Goal: Task Accomplishment & Management: Manage account settings

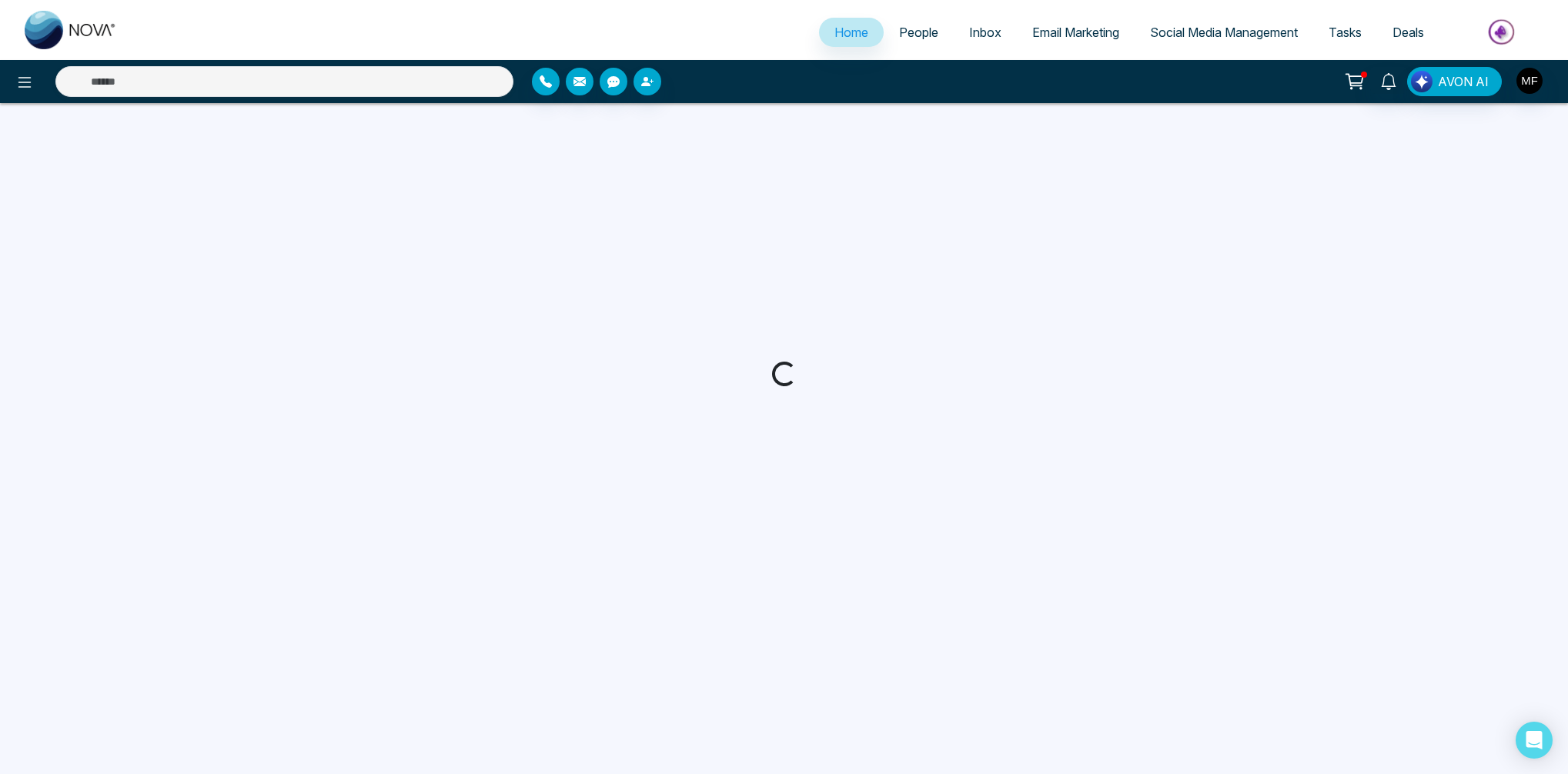
select select "*"
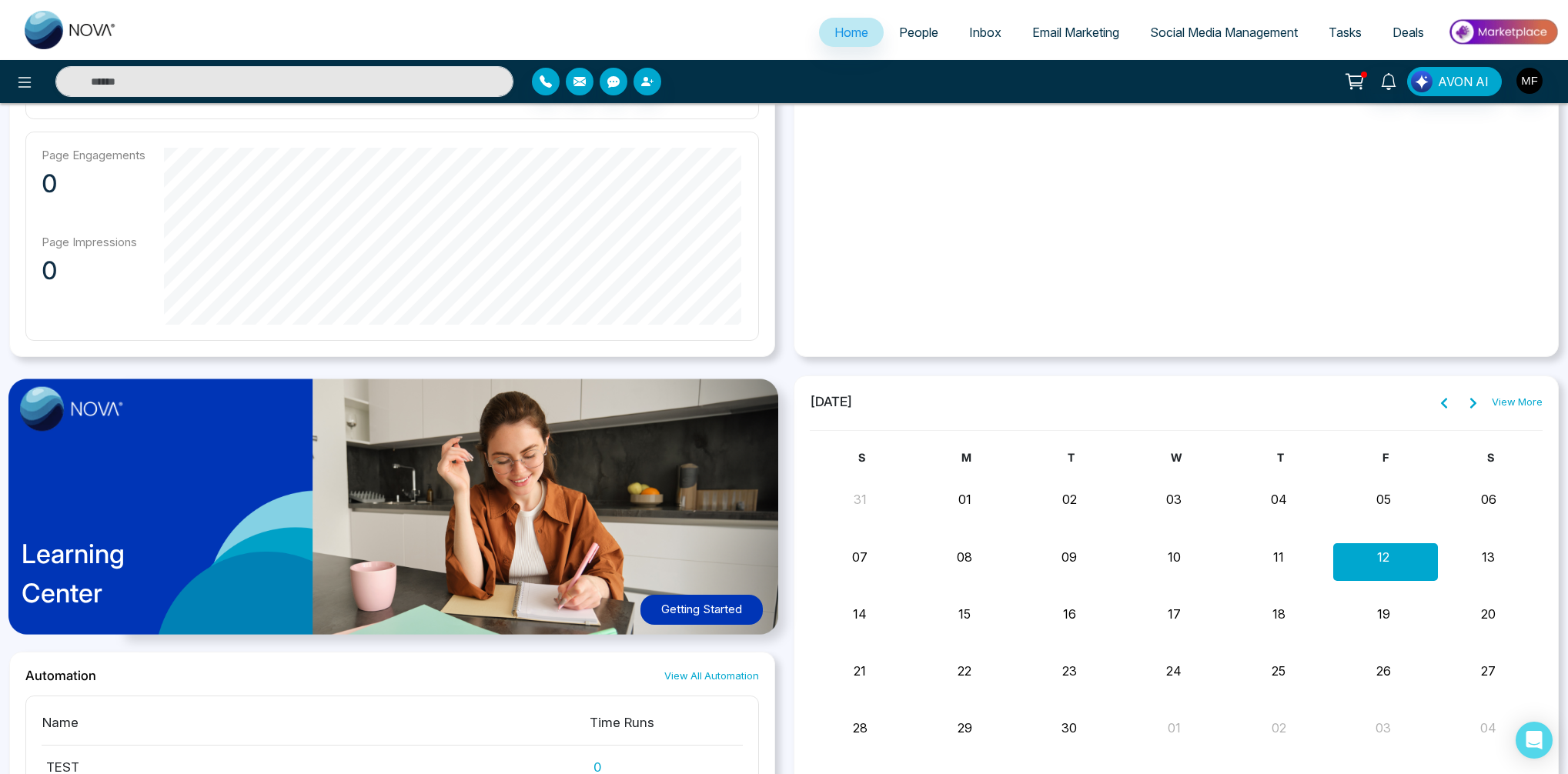
scroll to position [1139, 0]
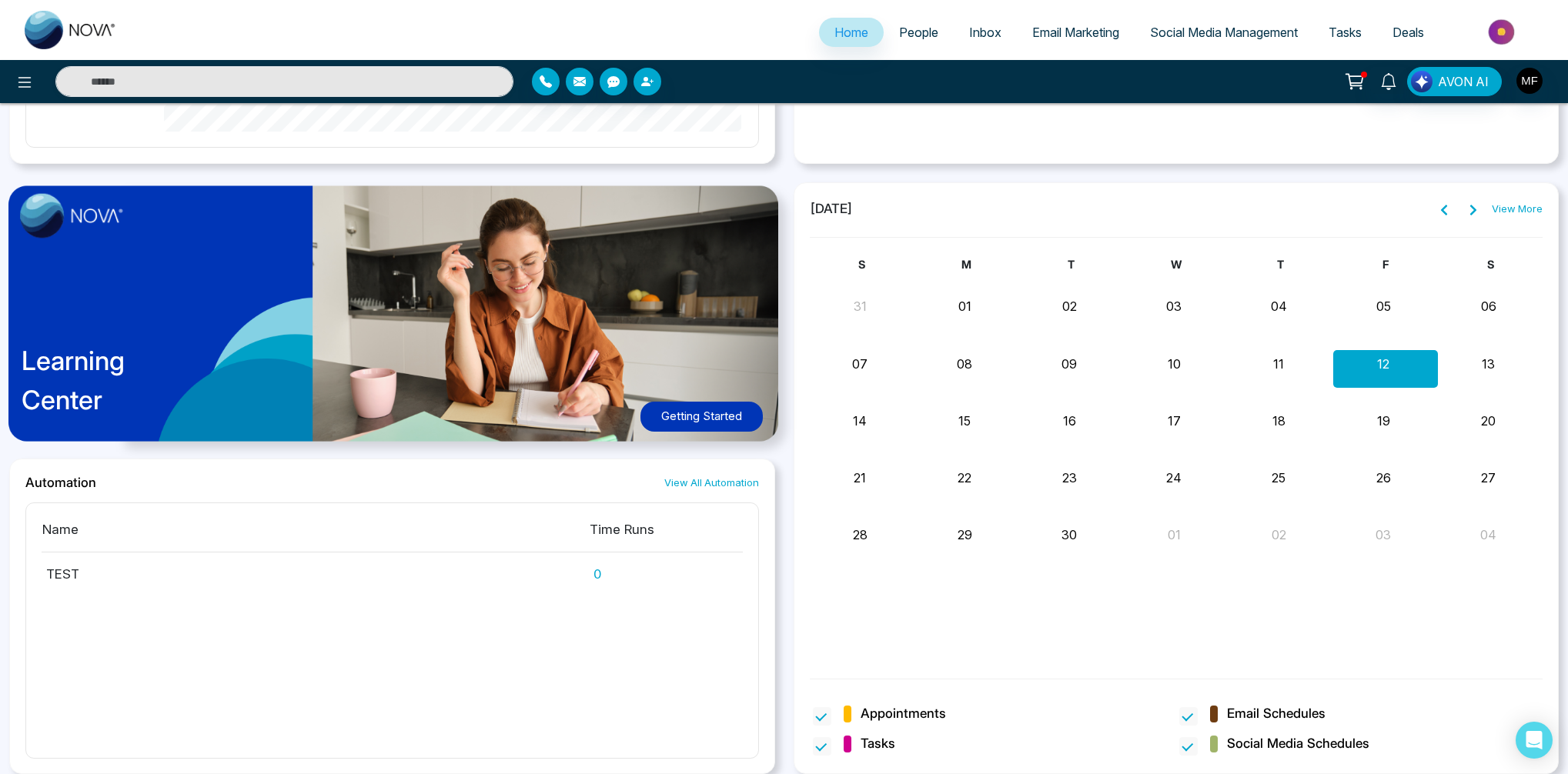
click at [788, 452] on img at bounding box center [400, 320] width 803 height 290
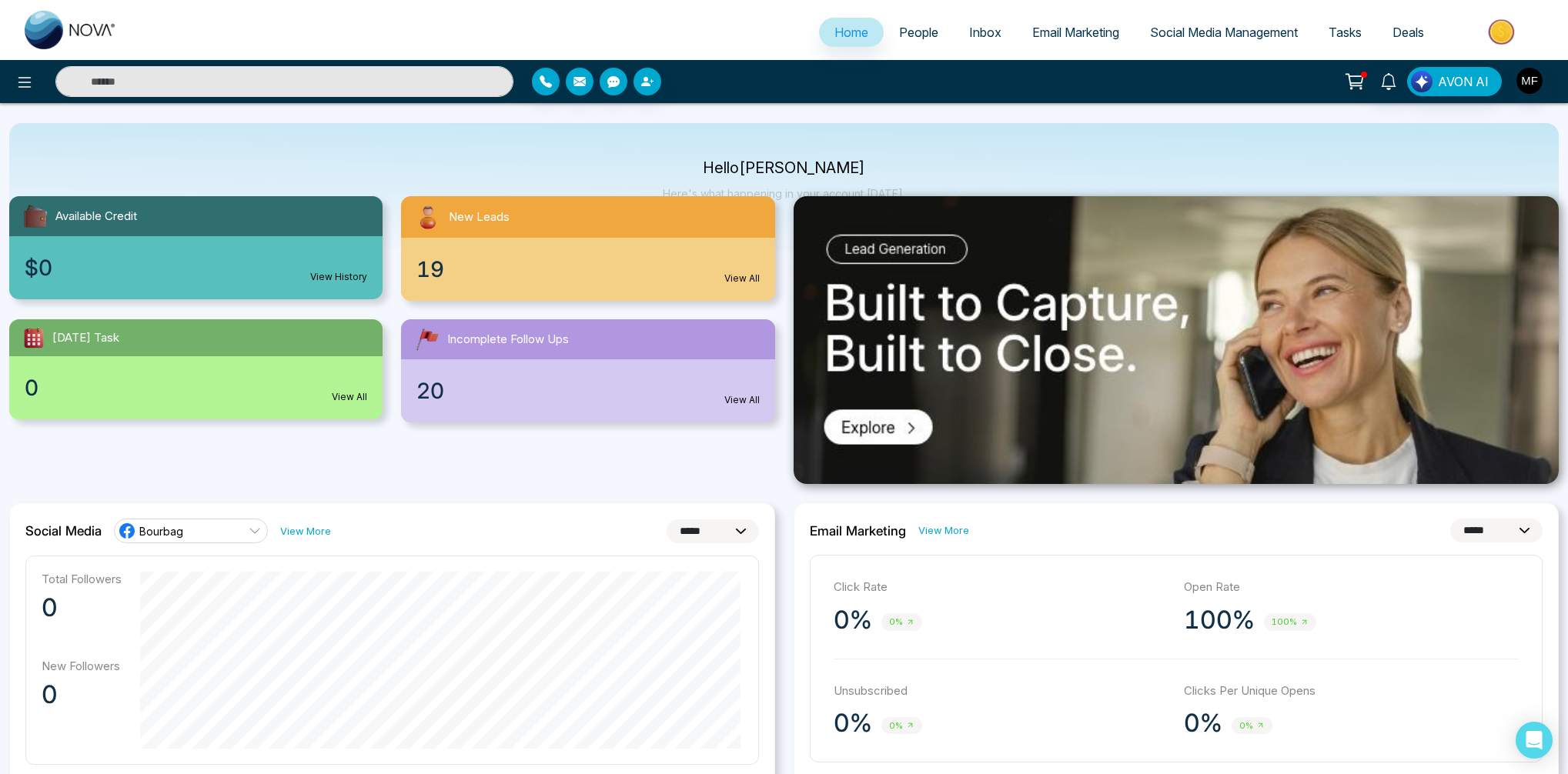
scroll to position [0, 0]
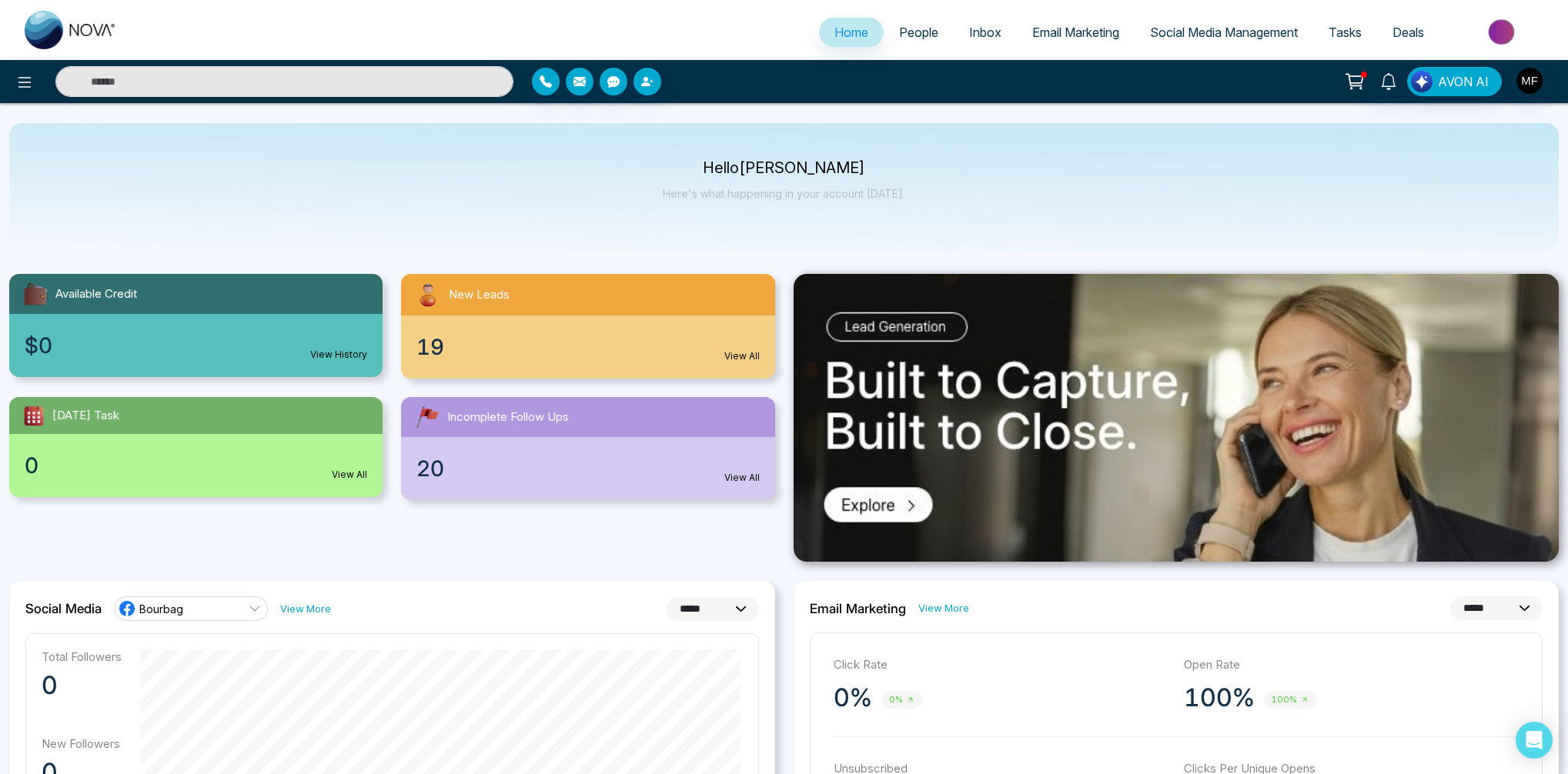
click at [783, 147] on div "Hello [PERSON_NAME] Here's what happening in your account [DATE]." at bounding box center [784, 187] width 1550 height 128
click at [788, 166] on p "Hello [PERSON_NAME]" at bounding box center [783, 168] width 242 height 13
click at [785, 127] on div "Hello [PERSON_NAME] Here's what happening in your account [DATE]." at bounding box center [784, 187] width 1550 height 128
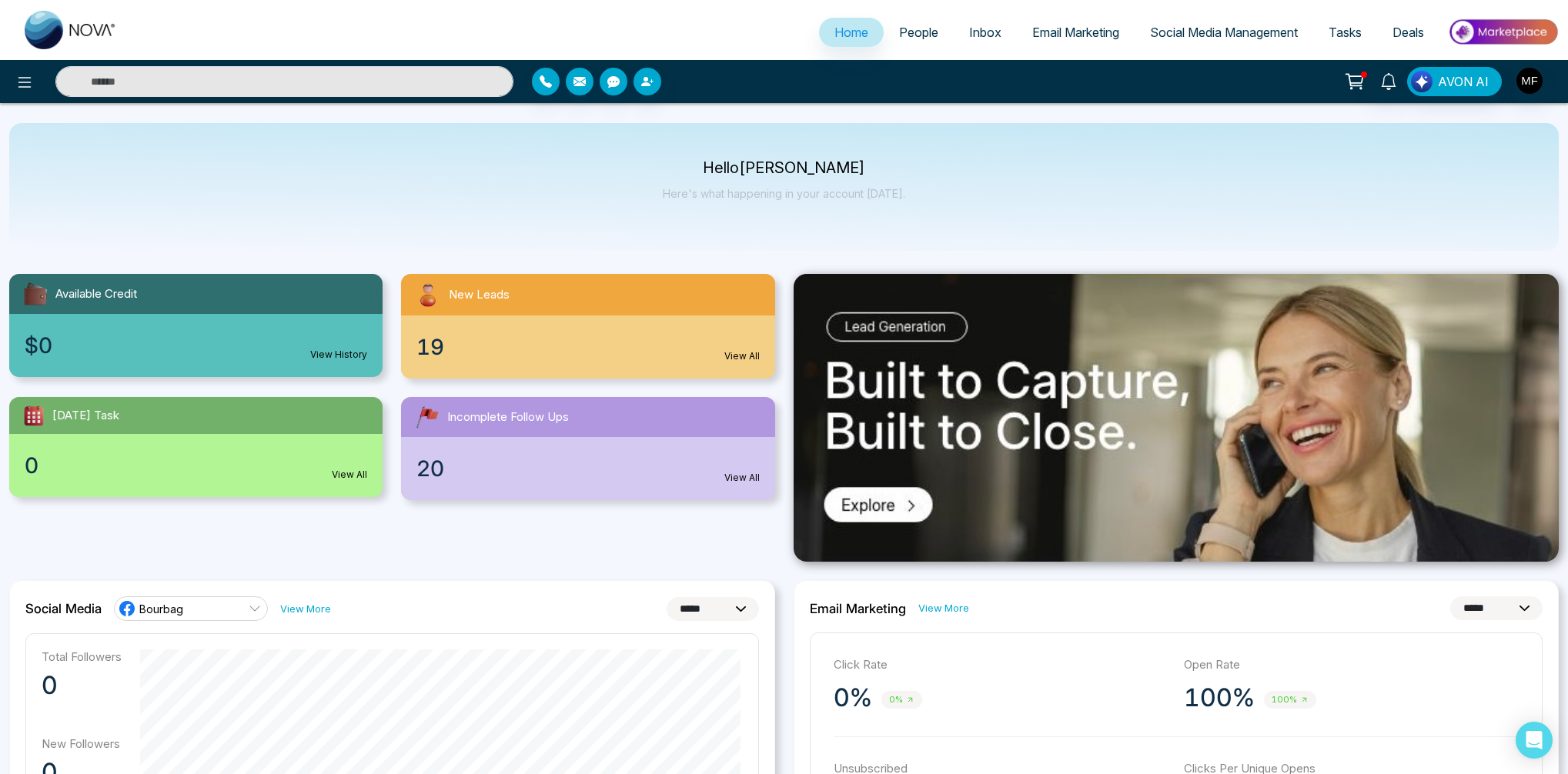
click at [778, 191] on p "Here's what happening in your account [DATE]." at bounding box center [783, 194] width 242 height 13
click at [776, 132] on div "Hello [PERSON_NAME] Here's what happening in your account [DATE]." at bounding box center [784, 187] width 1550 height 128
